Goal: Task Accomplishment & Management: Manage account settings

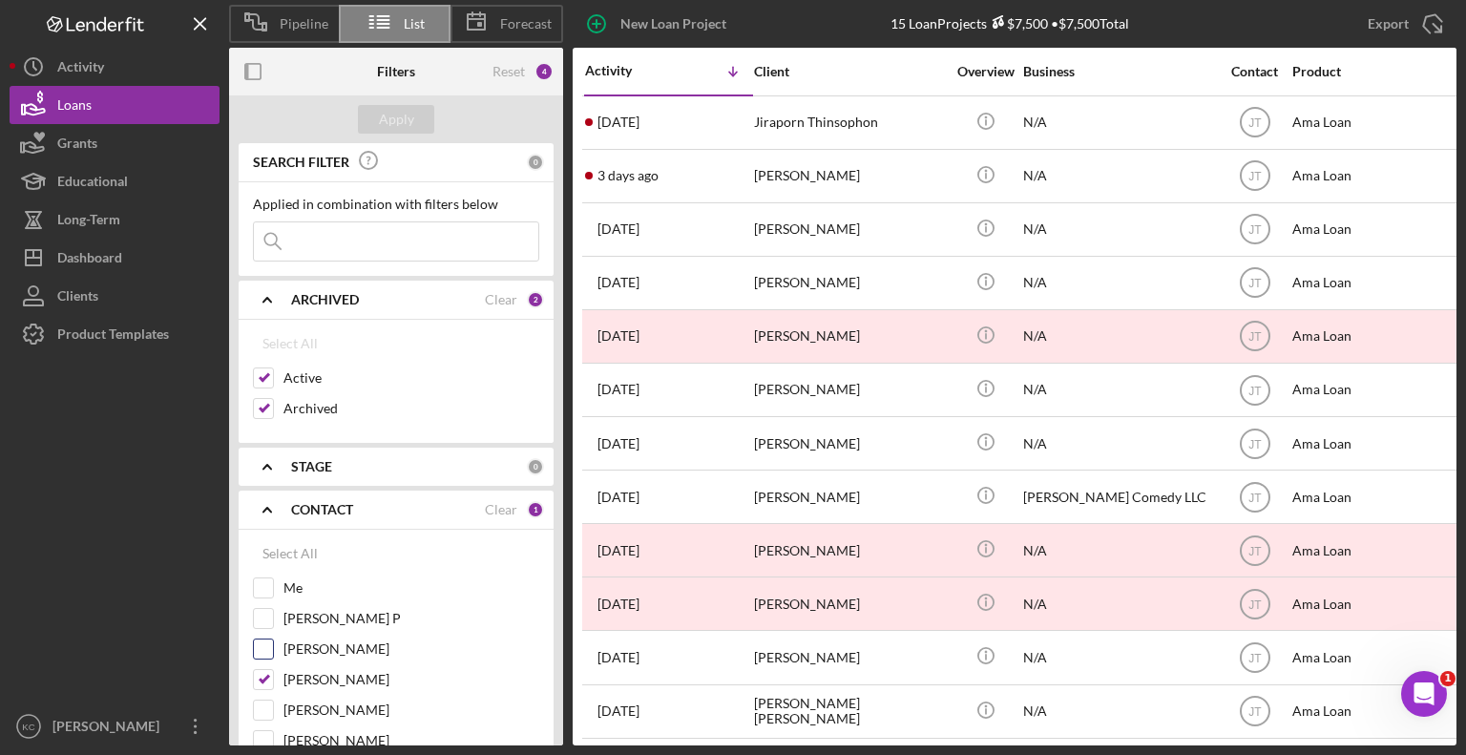
scroll to position [23, 0]
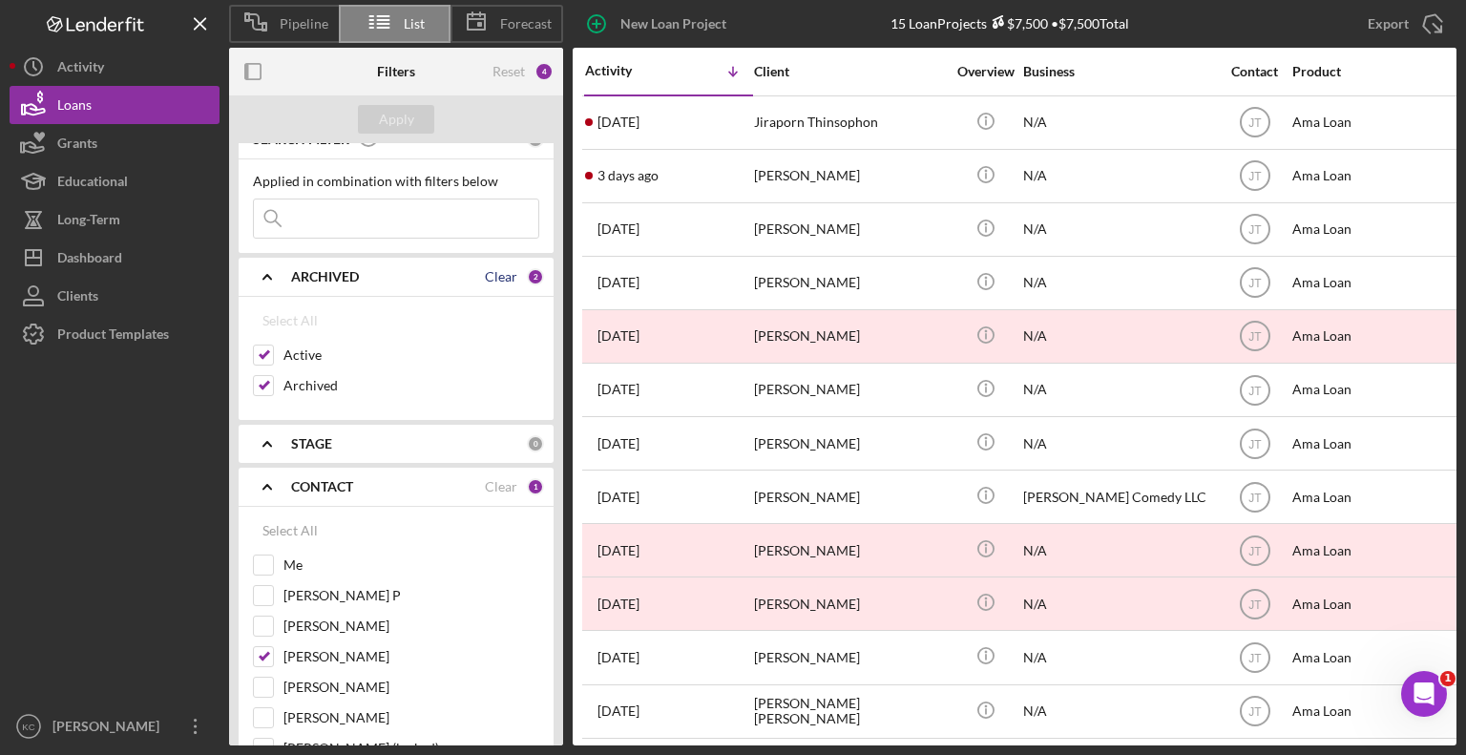
click at [487, 274] on div "Clear" at bounding box center [501, 276] width 32 height 15
checkbox input "false"
click at [261, 351] on input "Active" at bounding box center [263, 355] width 19 height 19
checkbox input "true"
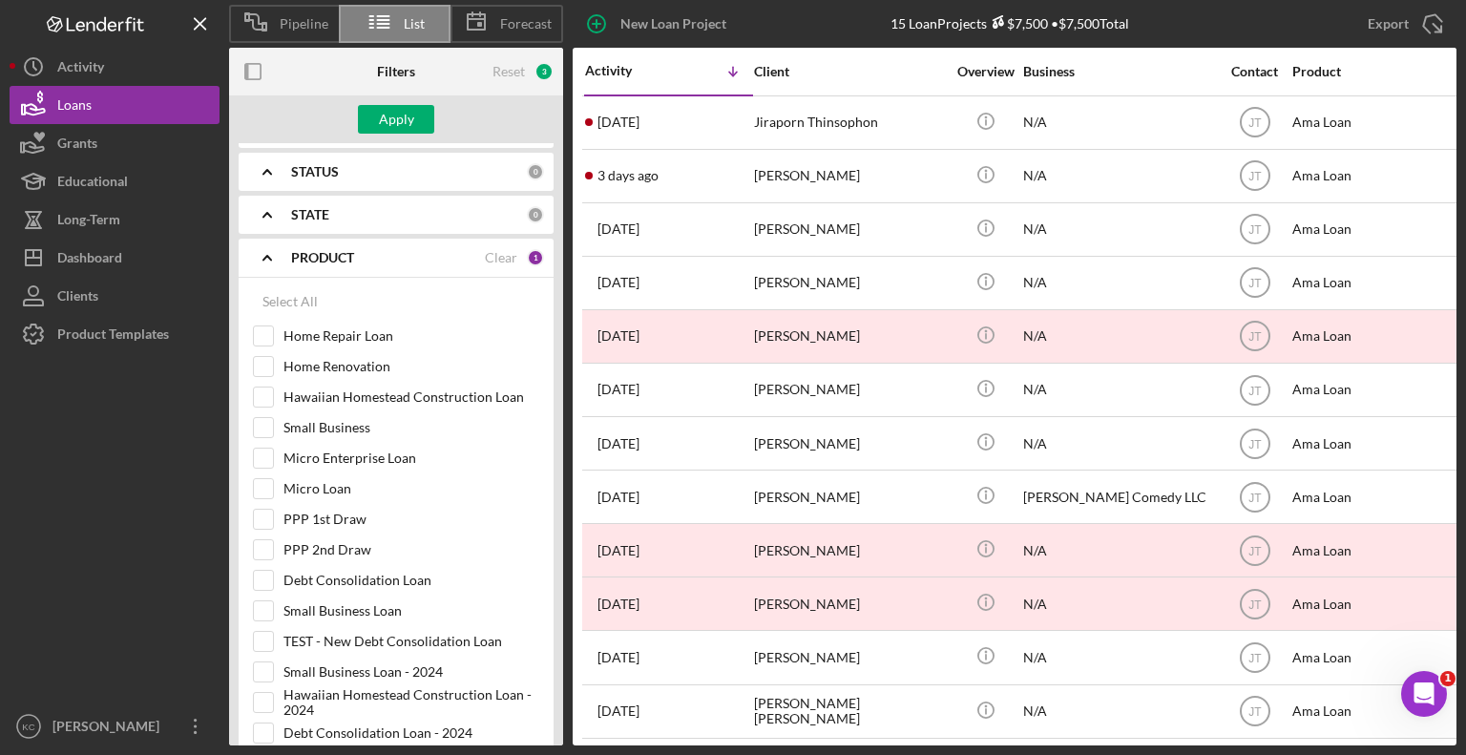
scroll to position [1241, 0]
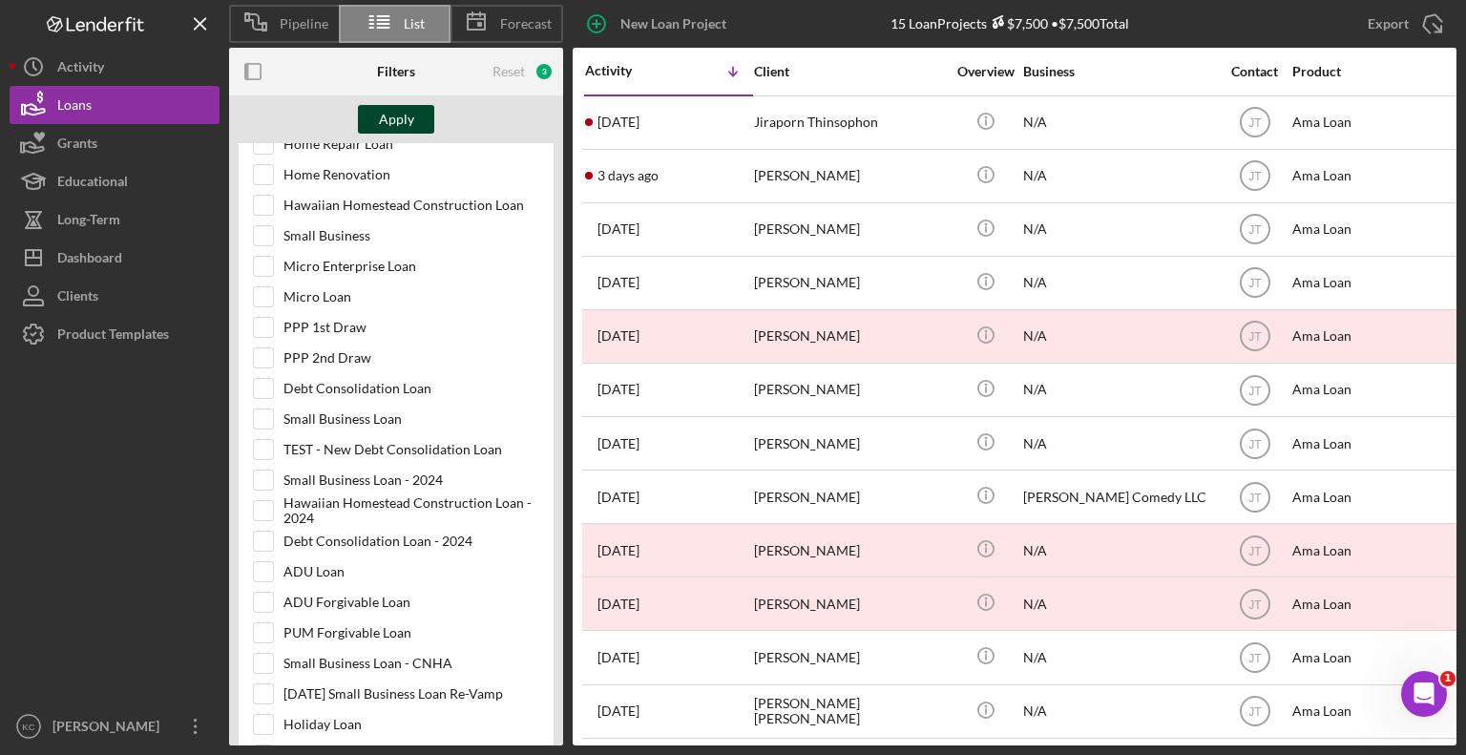
click at [405, 116] on div "Apply" at bounding box center [396, 119] width 35 height 29
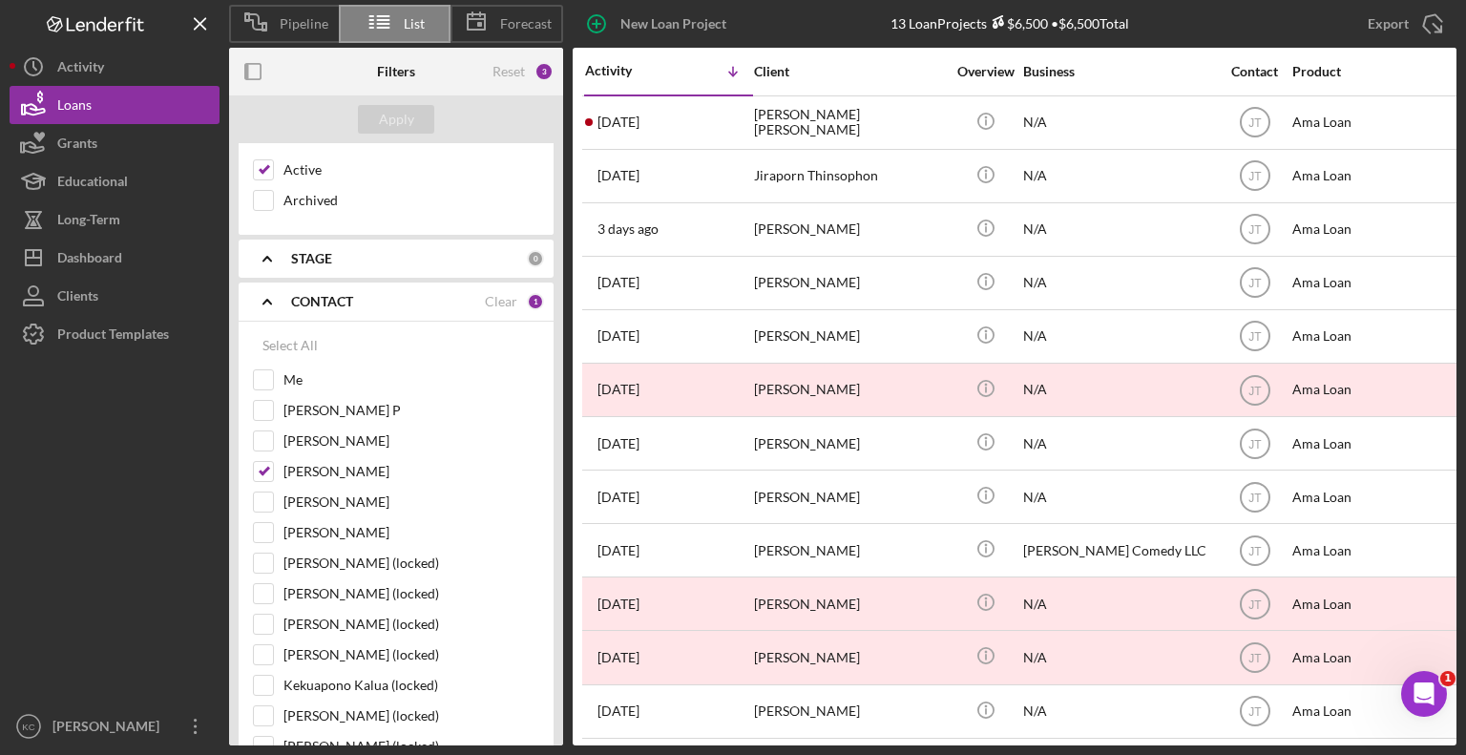
scroll to position [0, 0]
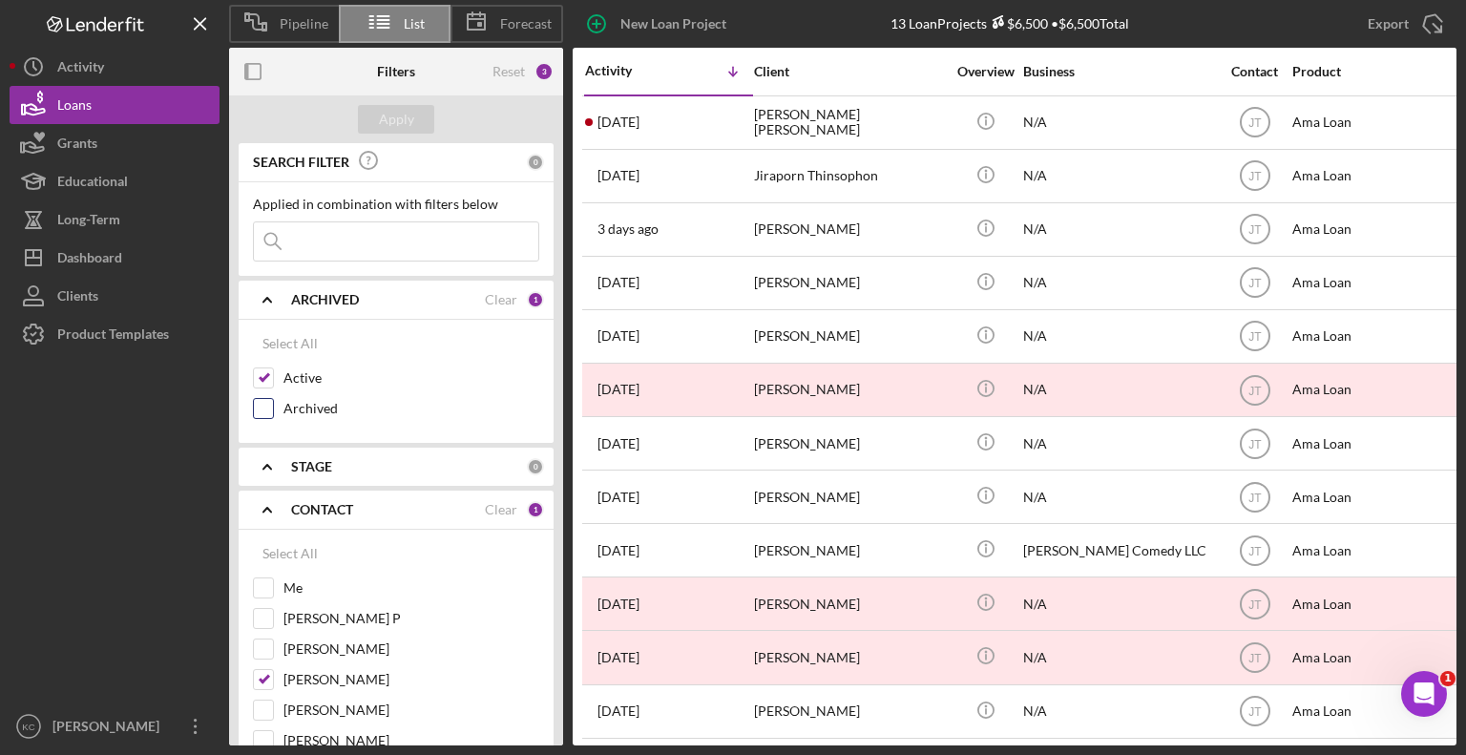
click at [267, 411] on input "Archived" at bounding box center [263, 408] width 19 height 19
checkbox input "true"
click at [382, 119] on div "Apply" at bounding box center [396, 119] width 35 height 29
